Goal: Check status: Check status

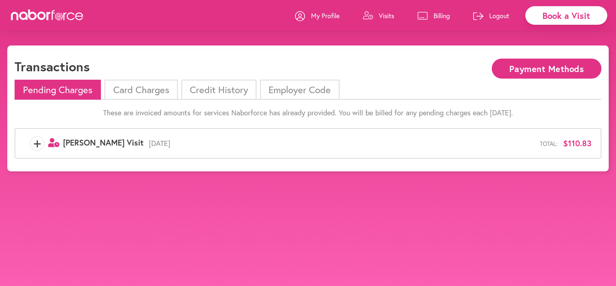
click at [434, 15] on p "Billing" at bounding box center [442, 15] width 16 height 9
click at [140, 92] on li "Card Charges" at bounding box center [141, 90] width 73 height 20
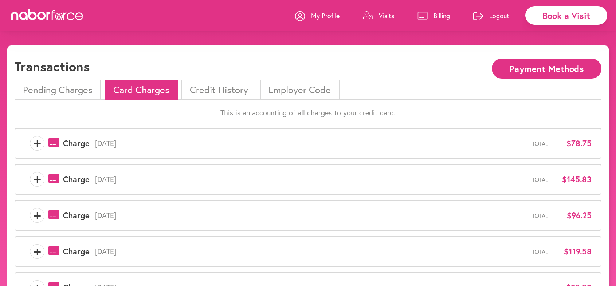
click at [209, 91] on li "Credit History" at bounding box center [218, 90] width 75 height 20
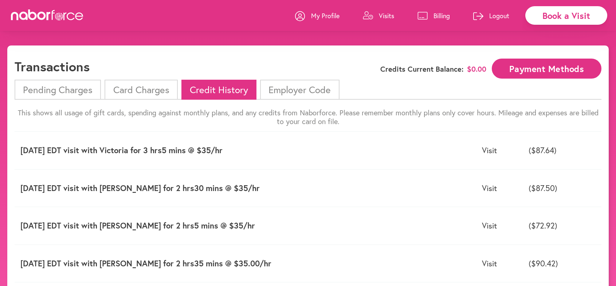
click at [70, 92] on li "Pending Charges" at bounding box center [58, 90] width 86 height 20
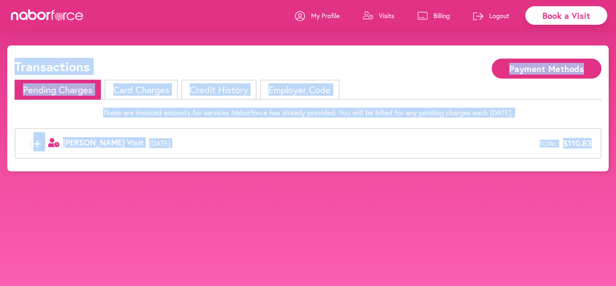
drag, startPoint x: 14, startPoint y: 66, endPoint x: 594, endPoint y: 137, distance: 584.2
click at [594, 137] on div "Transactions Payment Methods Pending Charges Card Charges Credit History Employ…" at bounding box center [308, 109] width 602 height 126
copy div "Transactions Payment Methods Pending Charges Card Charges Credit History Employ…"
drag, startPoint x: 15, startPoint y: 60, endPoint x: 611, endPoint y: 166, distance: 605.1
click at [612, 166] on div "close Book a Visit My Profile Visits Billing Logout Transactions Payment Method…" at bounding box center [308, 109] width 616 height 126
